Goal: Find contact information: Find contact information

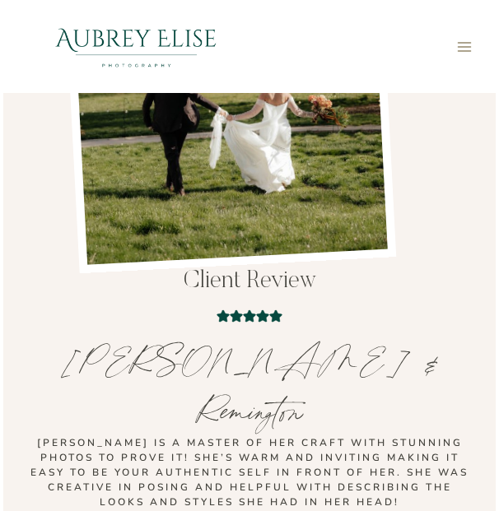
scroll to position [9552, 0]
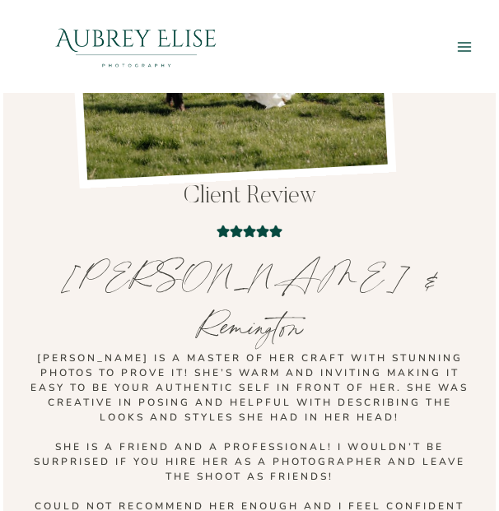
click at [470, 55] on button "Toggle Menu" at bounding box center [464, 47] width 30 height 26
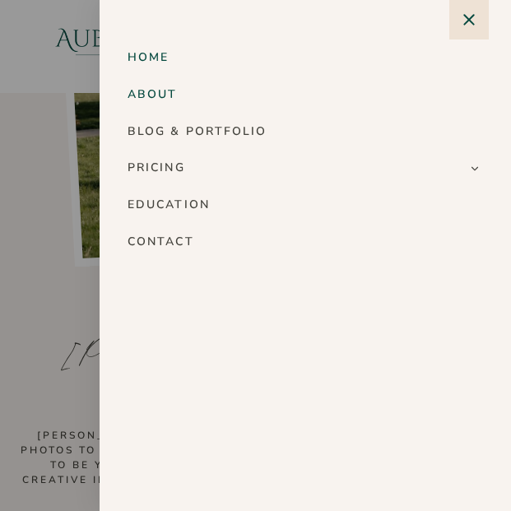
click at [147, 86] on link "About" at bounding box center [305, 95] width 367 height 37
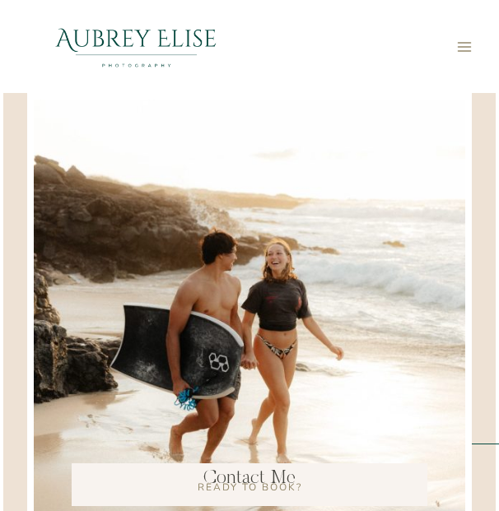
scroll to position [6670, 0]
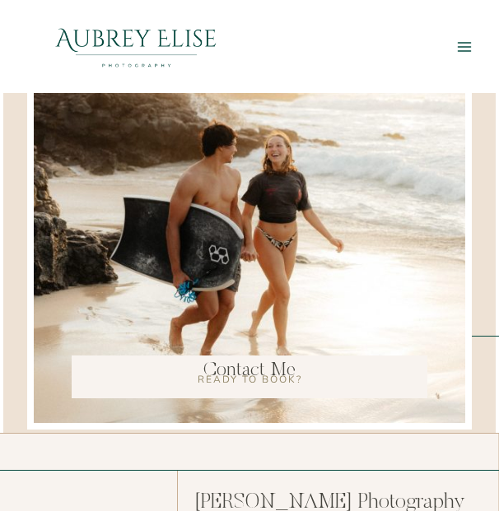
click at [462, 44] on icon "Toggle Menu" at bounding box center [464, 47] width 16 height 16
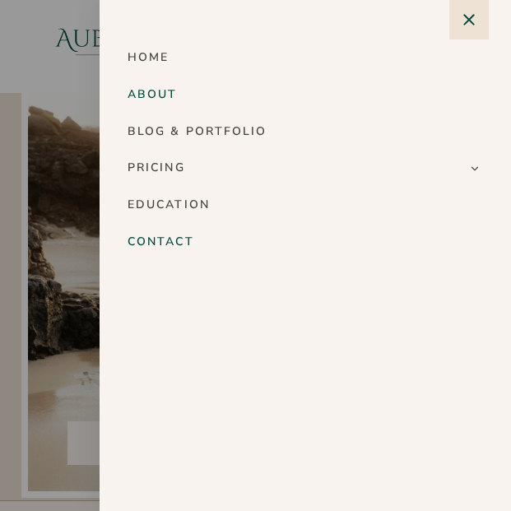
click at [184, 238] on link "Contact" at bounding box center [305, 242] width 367 height 37
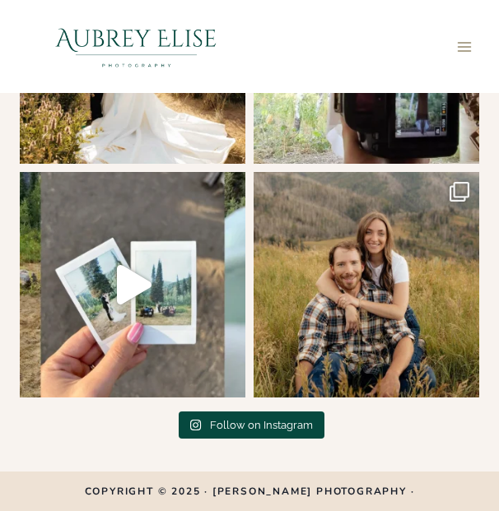
scroll to position [5194, 0]
